Goal: Task Accomplishment & Management: Use online tool/utility

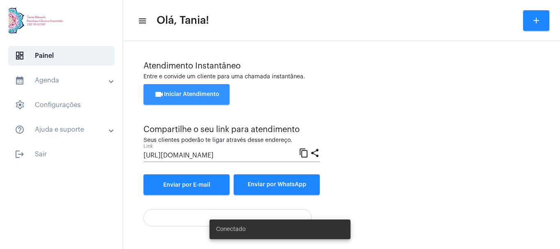
click at [214, 94] on span "videocam Iniciar Atendimento" at bounding box center [186, 94] width 65 height 6
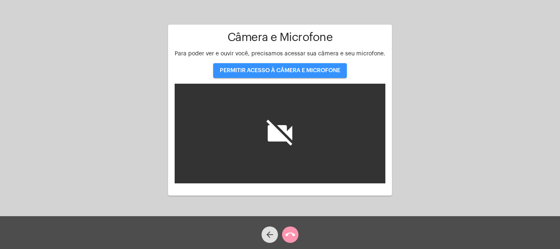
click at [273, 71] on span "PERMITIR ACESSO À CÂMERA E MICROFONE" at bounding box center [280, 71] width 121 height 6
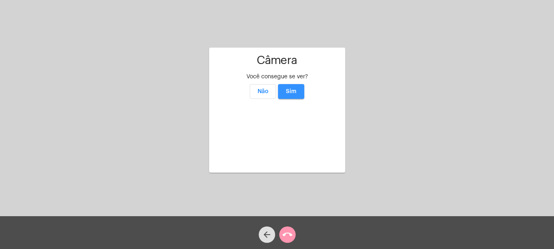
click at [296, 89] on span "Sim" at bounding box center [291, 92] width 11 height 6
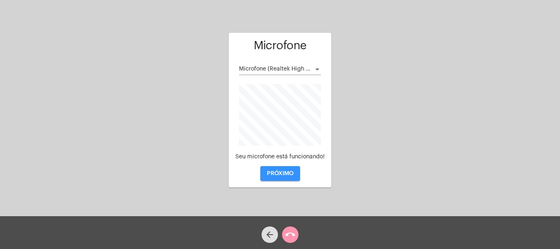
click at [280, 174] on span "PRÓXIMO" at bounding box center [280, 174] width 27 height 6
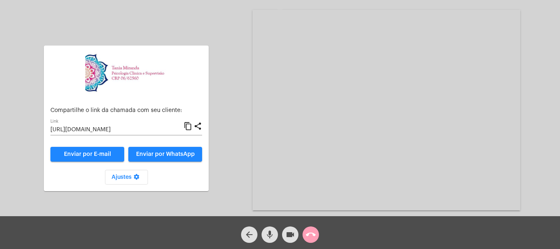
click at [309, 231] on mat-icon "call_end" at bounding box center [311, 235] width 10 height 10
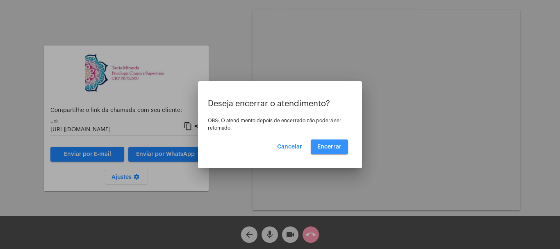
click at [331, 146] on span "Encerrar" at bounding box center [330, 147] width 24 height 6
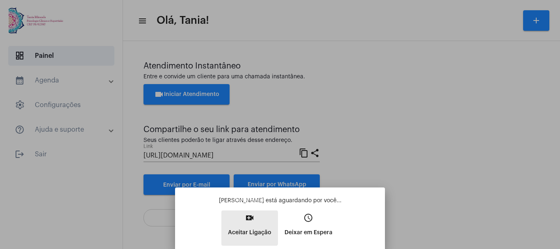
click at [249, 218] on mat-icon "video_call" at bounding box center [250, 218] width 10 height 10
